Goal: Transaction & Acquisition: Subscribe to service/newsletter

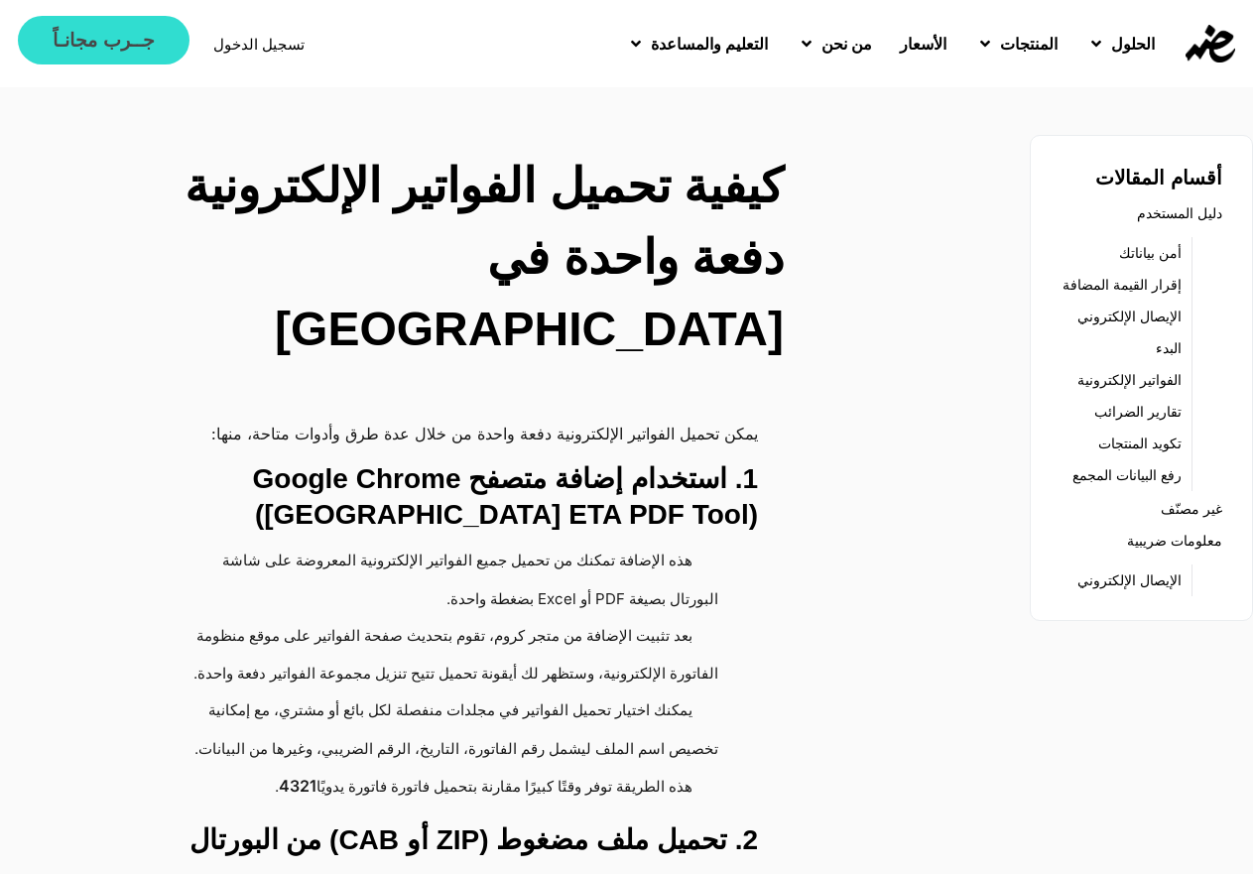
click at [57, 45] on span "جــرب مجانـاً" at bounding box center [103, 40] width 101 height 19
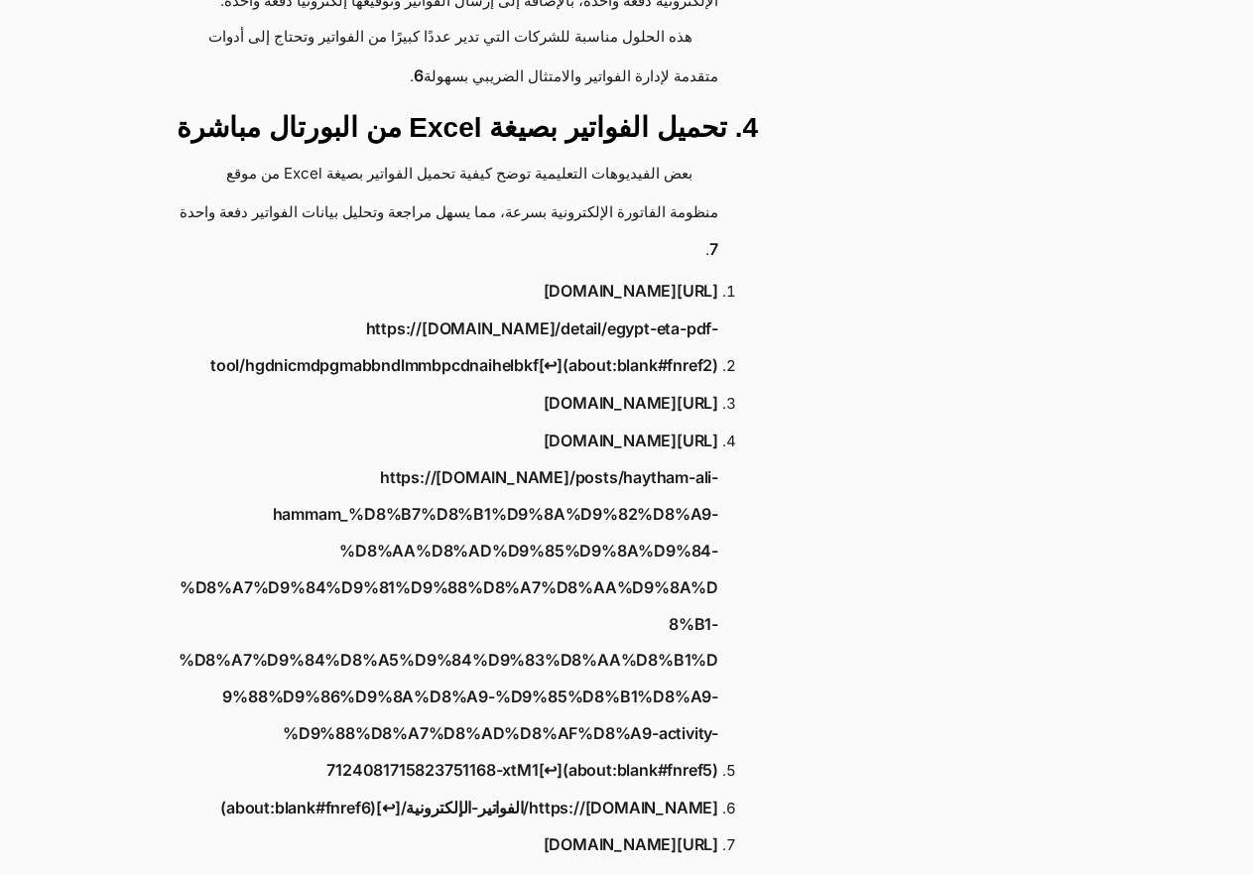
scroll to position [1191, 0]
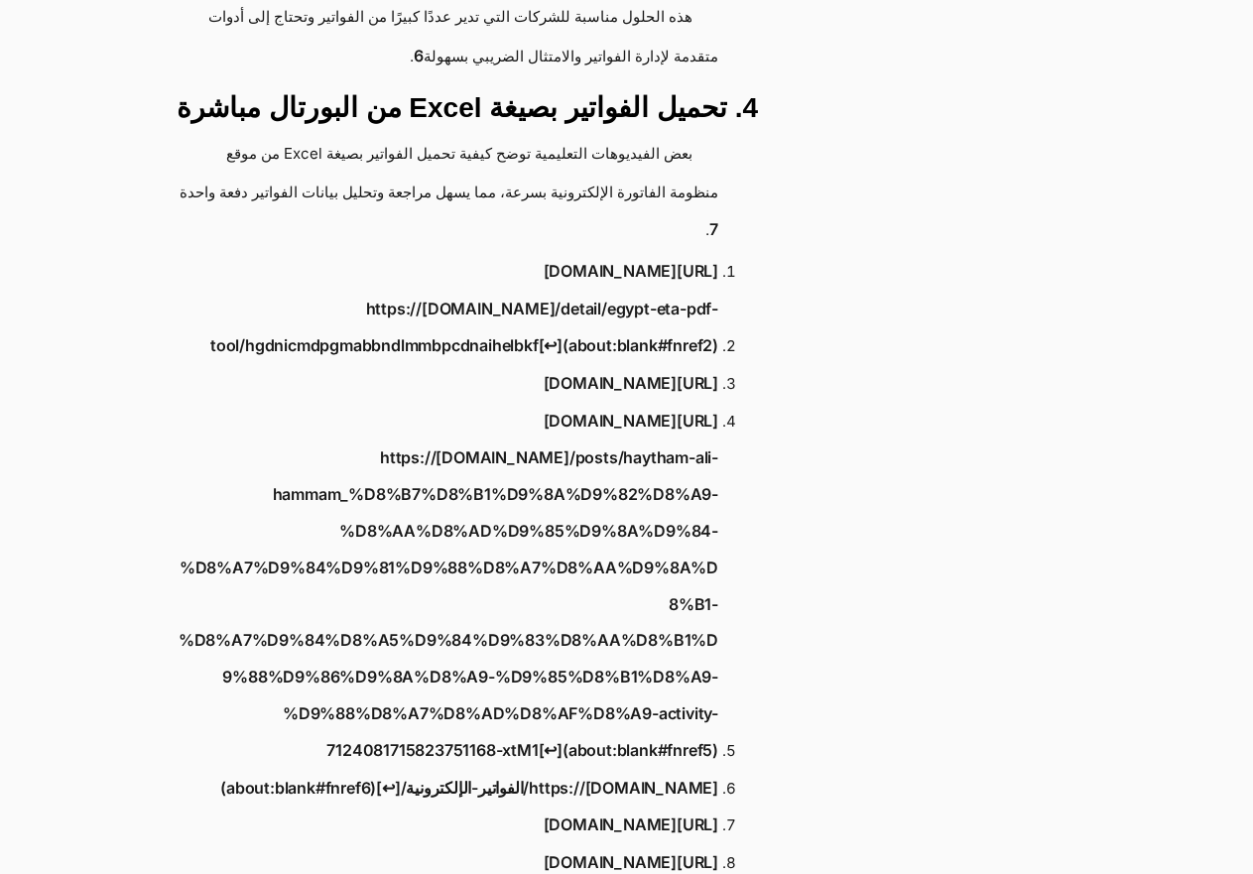
drag, startPoint x: 642, startPoint y: 194, endPoint x: 935, endPoint y: 434, distance: 378.6
click at [939, 435] on div "أقسام المقالات دليل المستخدم أمن بياناتك إقرار القيمة المضافة الإيصال الإلكترون…" at bounding box center [632, 615] width 1265 height 3343
click at [544, 376] on link "[URL][DOMAIN_NAME]" at bounding box center [631, 383] width 175 height 37
